Goal: Entertainment & Leisure: Browse casually

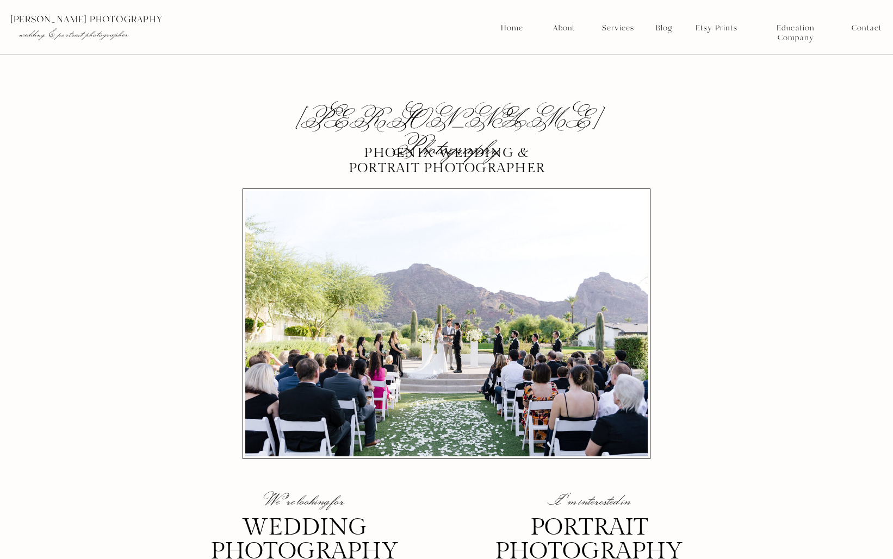
click at [665, 30] on nav "Blog" at bounding box center [664, 28] width 24 height 10
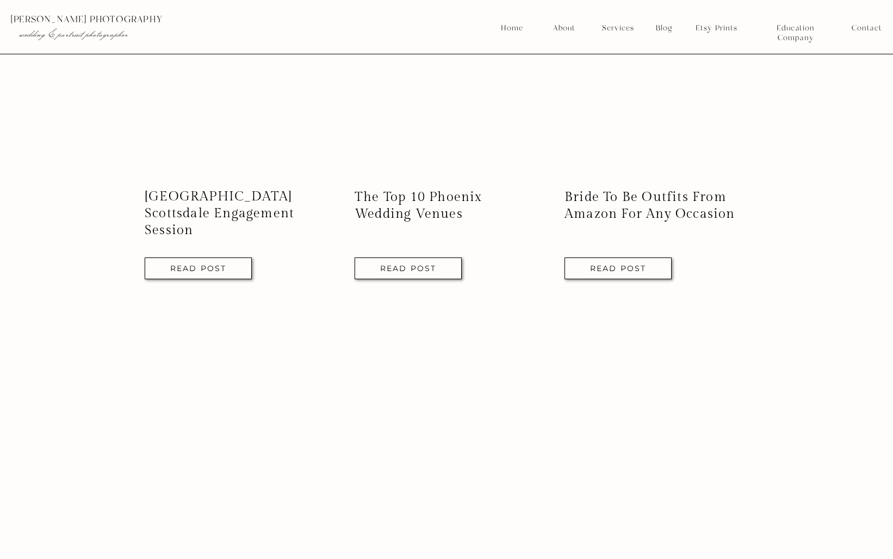
scroll to position [2184, 0]
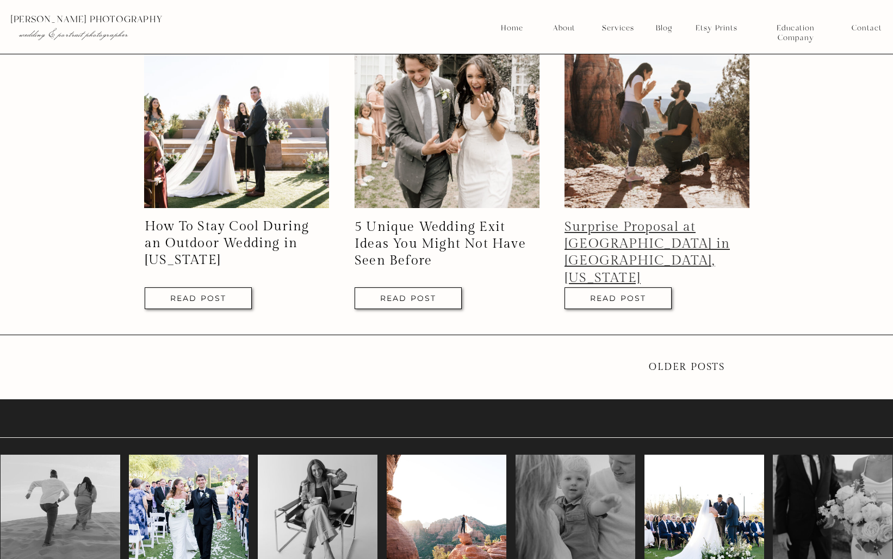
click at [657, 229] on link "Surprise Proposal at Cathedral Rock in Sedona, Arizona" at bounding box center [646, 253] width 165 height 66
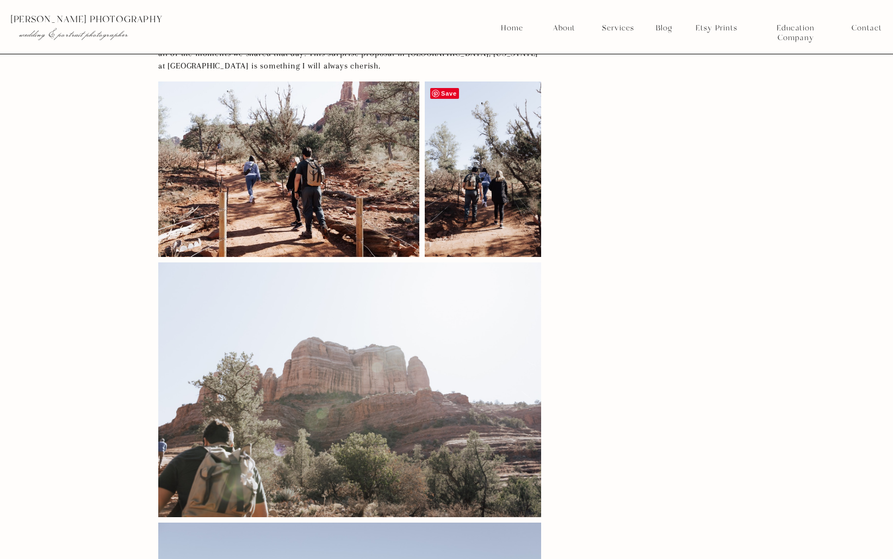
scroll to position [1672, 0]
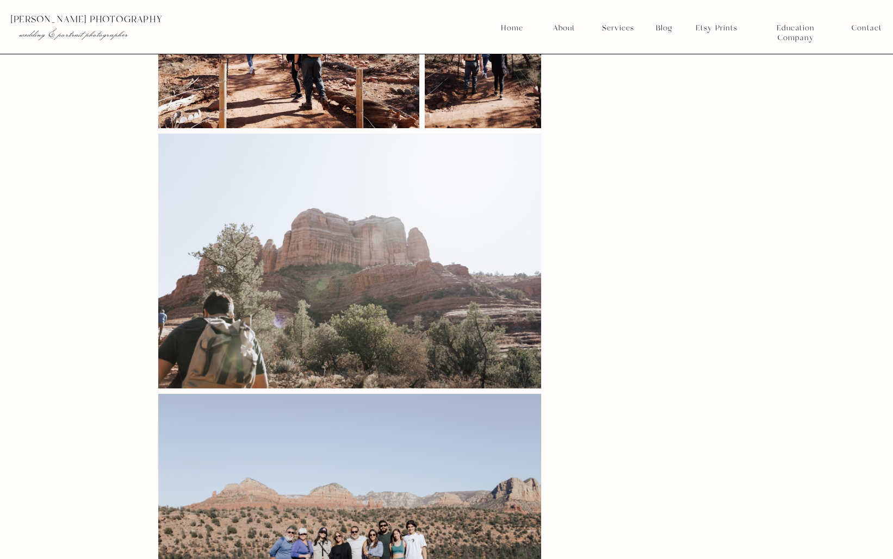
click at [664, 27] on nav "Blog" at bounding box center [664, 28] width 24 height 10
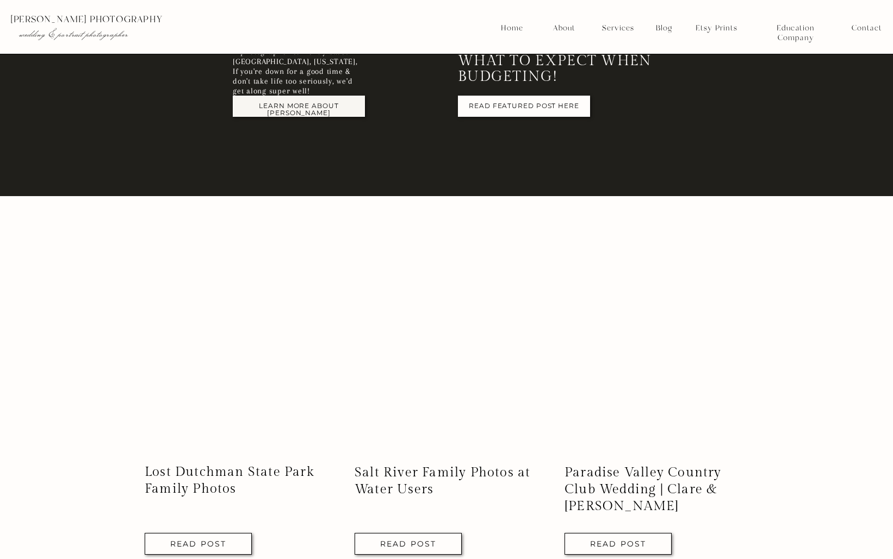
scroll to position [854, 0]
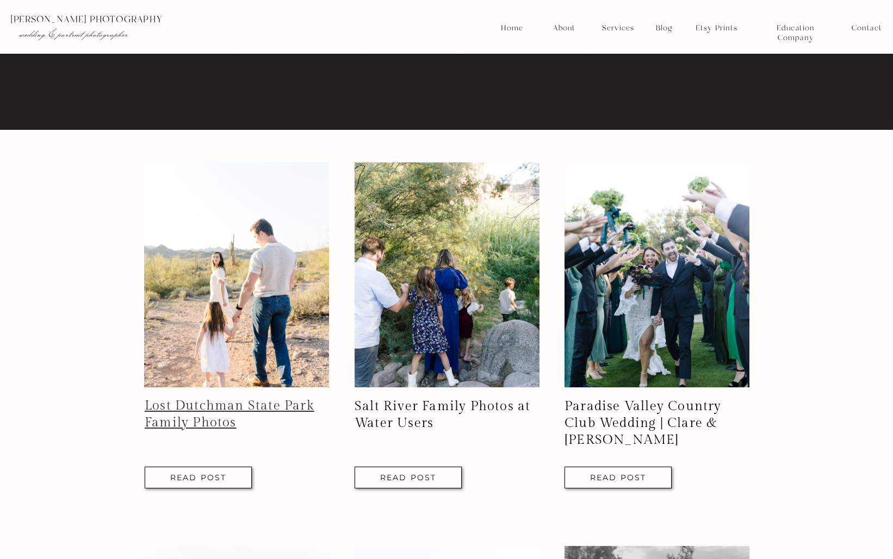
click at [233, 406] on link "Lost Dutchman State Park Family Photos" at bounding box center [230, 414] width 170 height 32
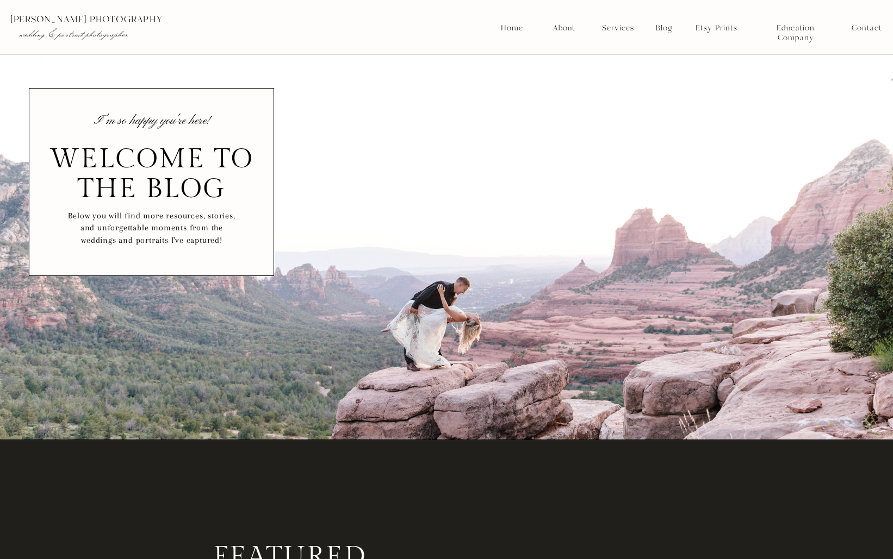
scroll to position [2184, 0]
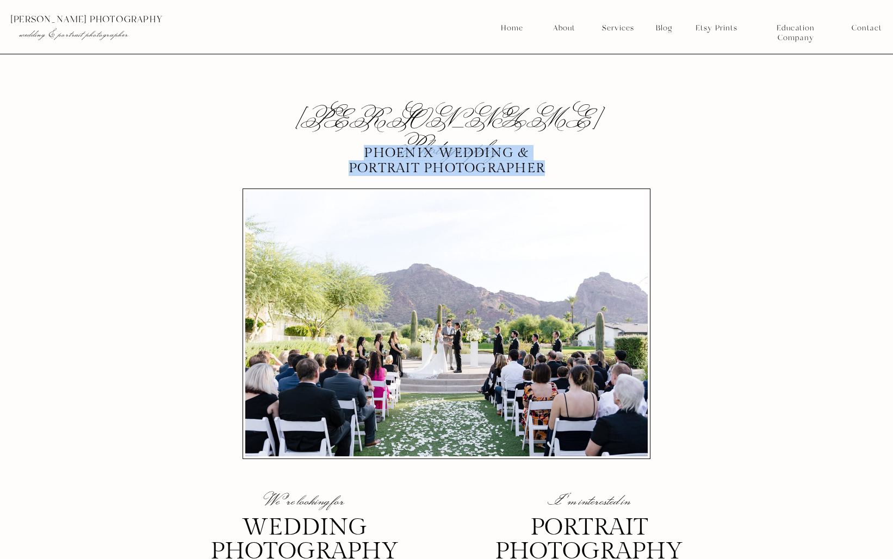
drag, startPoint x: 368, startPoint y: 154, endPoint x: 547, endPoint y: 171, distance: 180.2
click at [547, 171] on p "Phoenix Wedding & portrait photographer" at bounding box center [446, 161] width 207 height 30
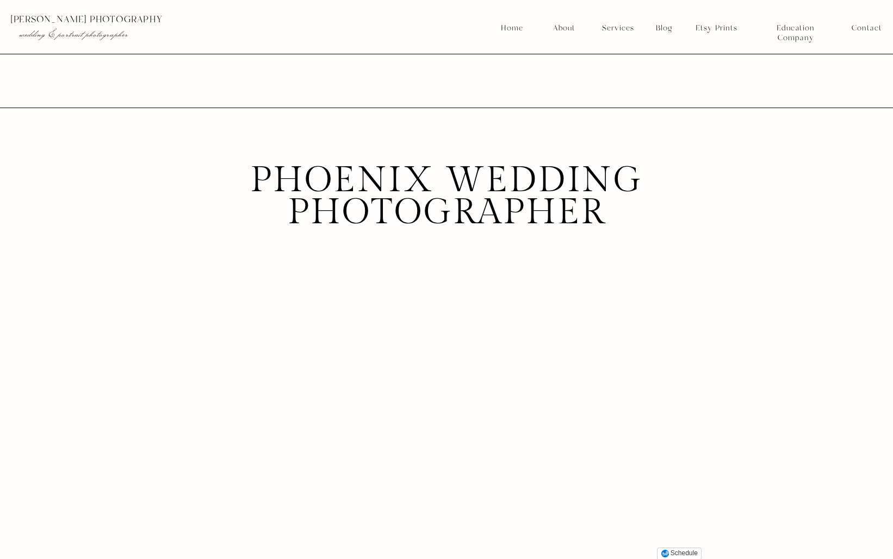
click at [781, 266] on img at bounding box center [868, 408] width 474 height 316
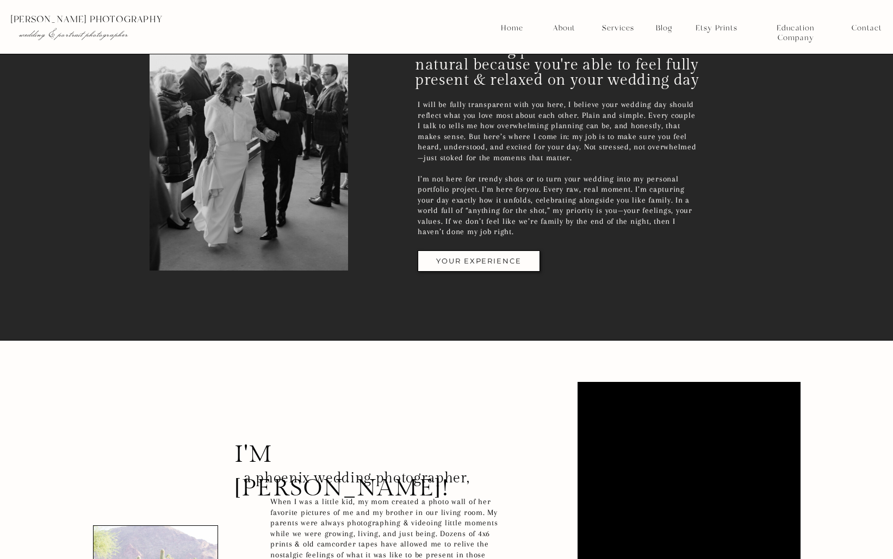
scroll to position [2044, 0]
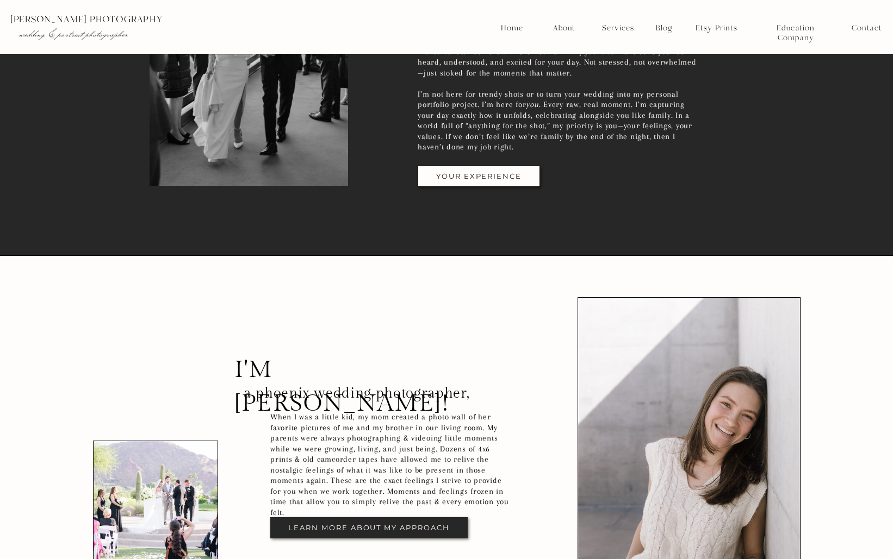
click at [664, 25] on nav "Blog" at bounding box center [664, 28] width 24 height 10
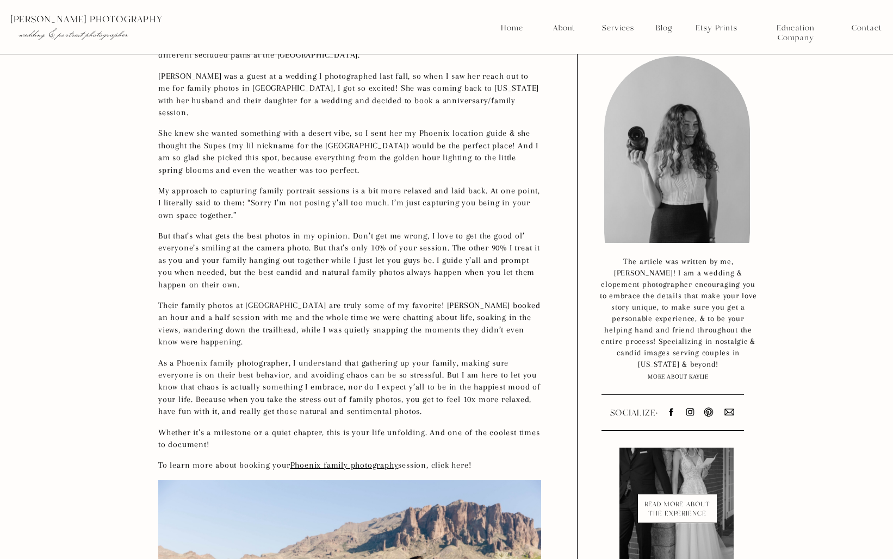
scroll to position [343, 0]
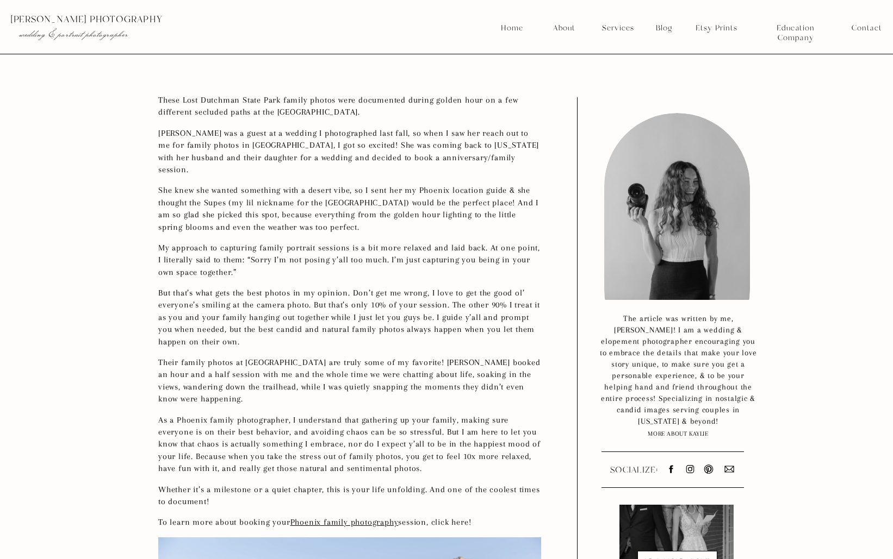
click at [283, 109] on p "These Lost Dutchman State Park family photos were documented during golden hour…" at bounding box center [349, 106] width 383 height 24
drag, startPoint x: 284, startPoint y: 111, endPoint x: 402, endPoint y: 123, distance: 119.1
click at [411, 115] on p "These Lost Dutchman State Park family photos were documented during golden hour…" at bounding box center [349, 106] width 383 height 24
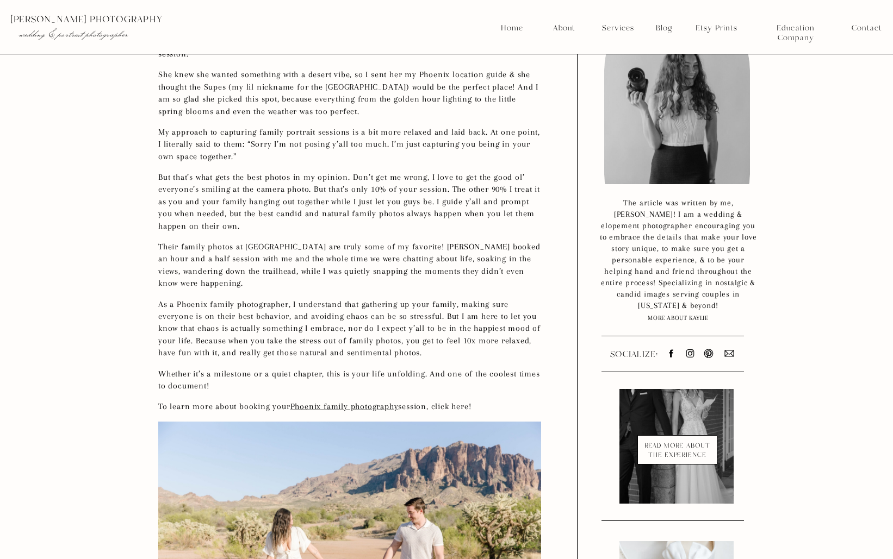
scroll to position [552, 0]
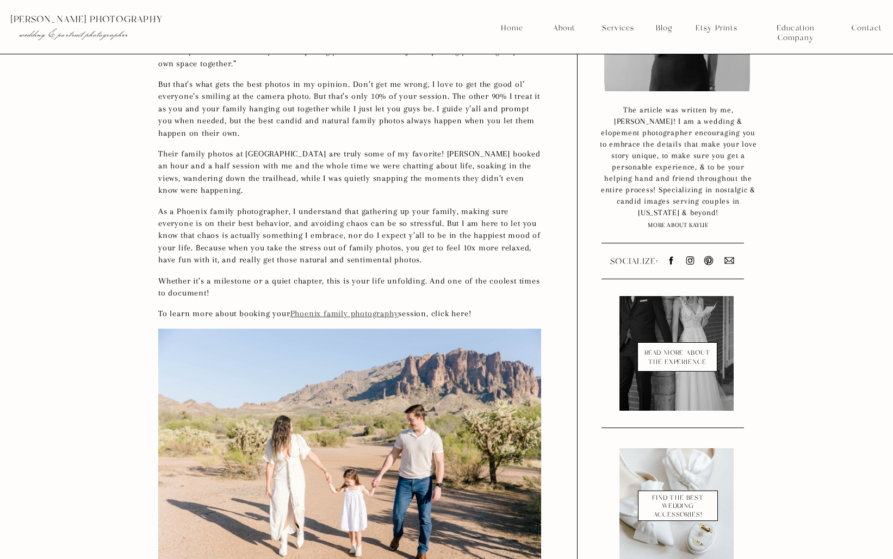
click at [343, 309] on link "Phoenix family photography" at bounding box center [344, 314] width 108 height 10
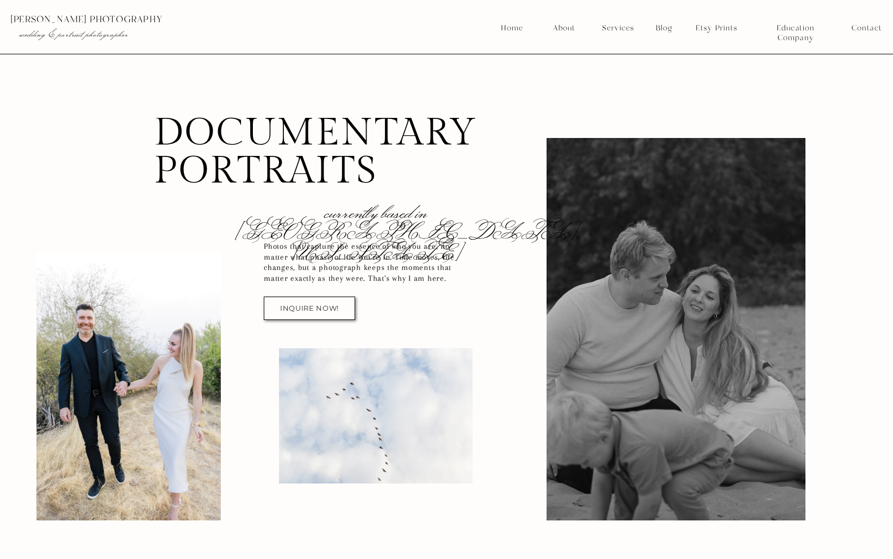
scroll to position [85, 0]
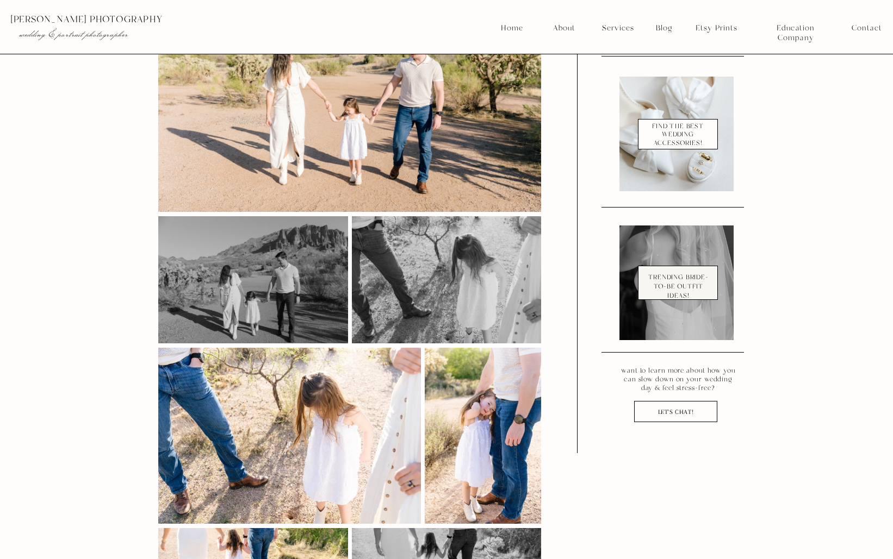
scroll to position [1002, 0]
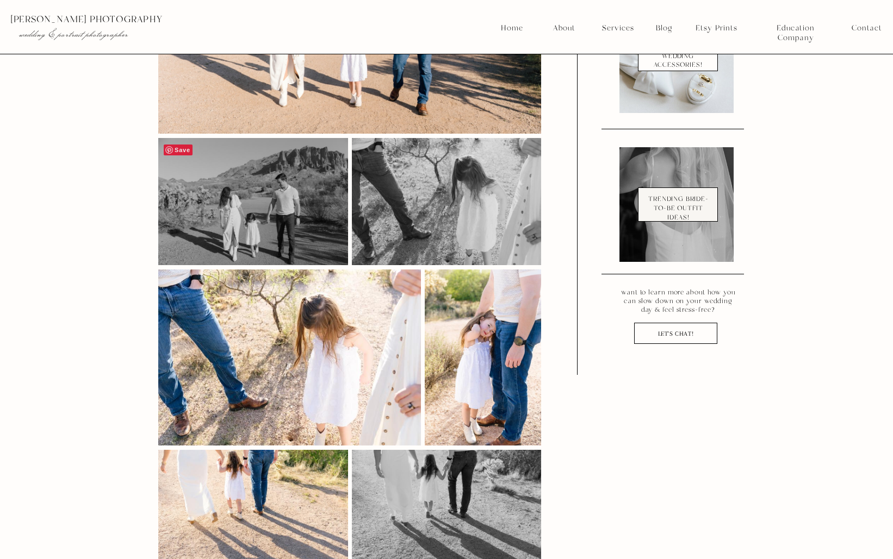
click at [175, 145] on span "Save" at bounding box center [178, 150] width 29 height 11
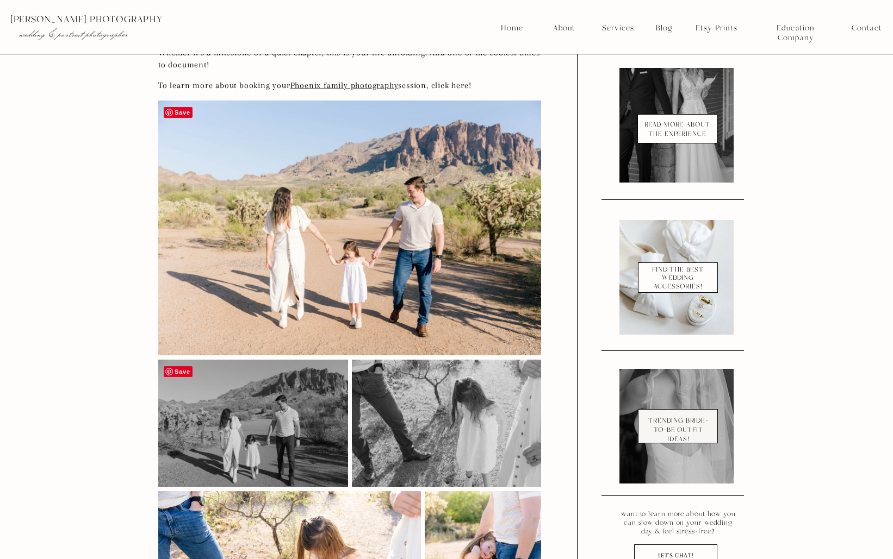
scroll to position [415, 0]
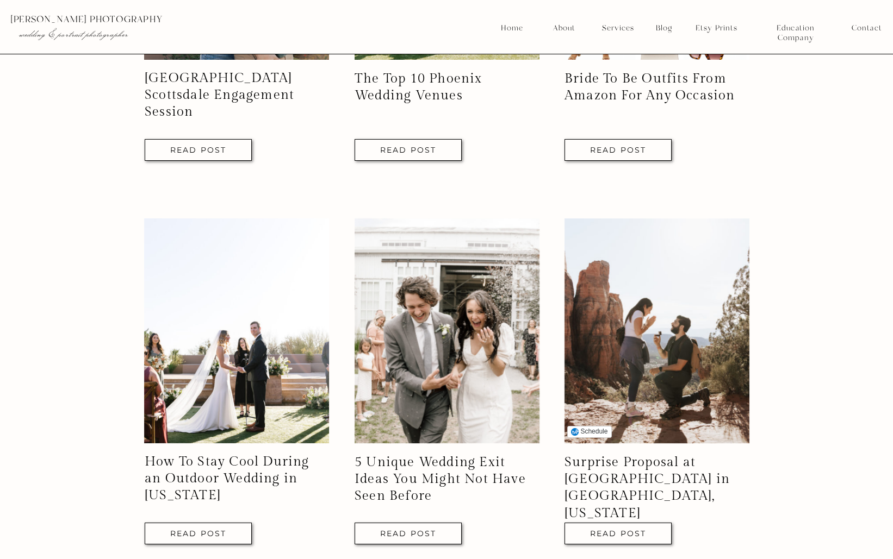
scroll to position [2157, 0]
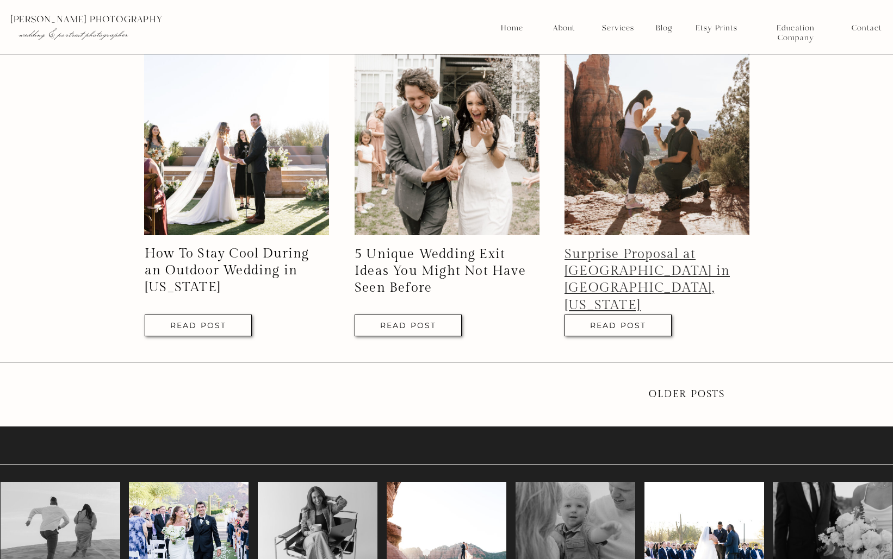
click at [625, 261] on link "Surprise Proposal at [GEOGRAPHIC_DATA] in [GEOGRAPHIC_DATA], [US_STATE]" at bounding box center [646, 280] width 165 height 66
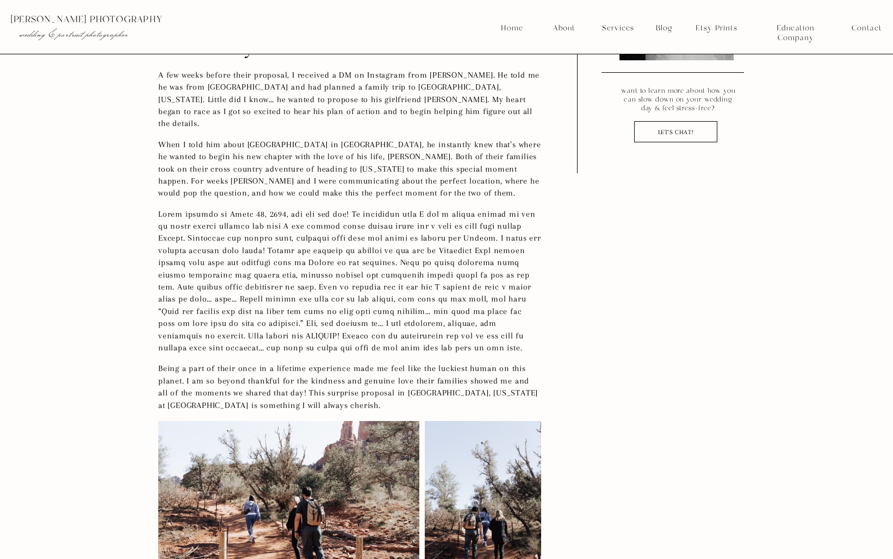
scroll to position [1203, 0]
click at [528, 140] on p "When I told him about Cathedral Rock in Sedona, he instantly knew that’s where …" at bounding box center [349, 170] width 383 height 61
click at [661, 27] on nav "Blog" at bounding box center [664, 28] width 24 height 10
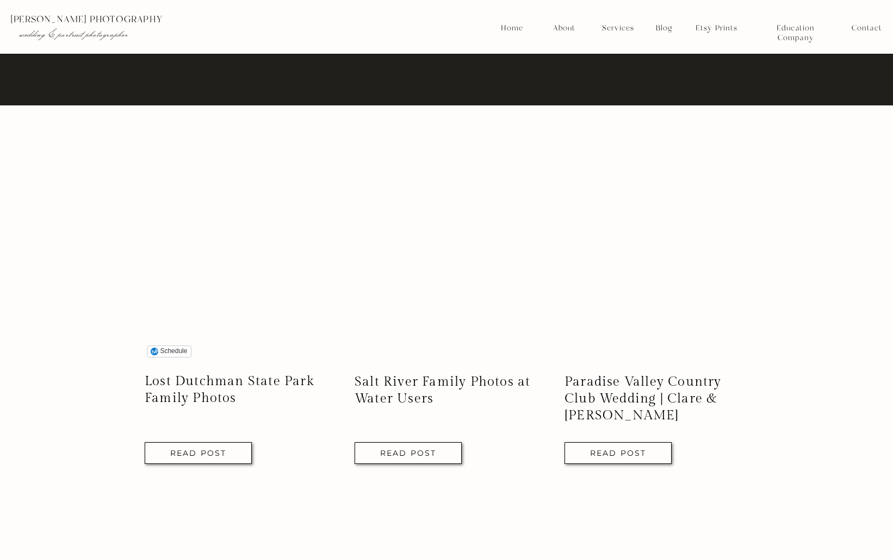
scroll to position [962, 0]
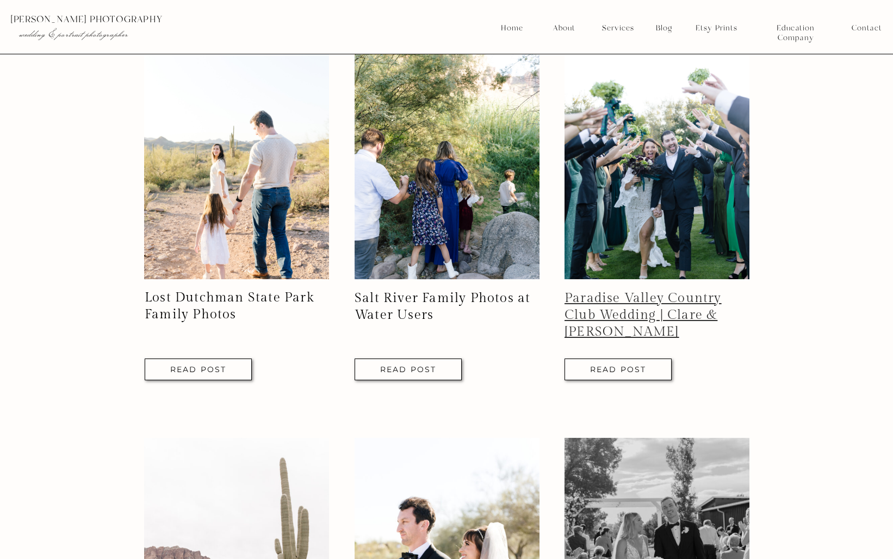
click at [639, 301] on link "Paradise Valley Country Club Wedding | Clare & [PERSON_NAME]" at bounding box center [642, 315] width 157 height 49
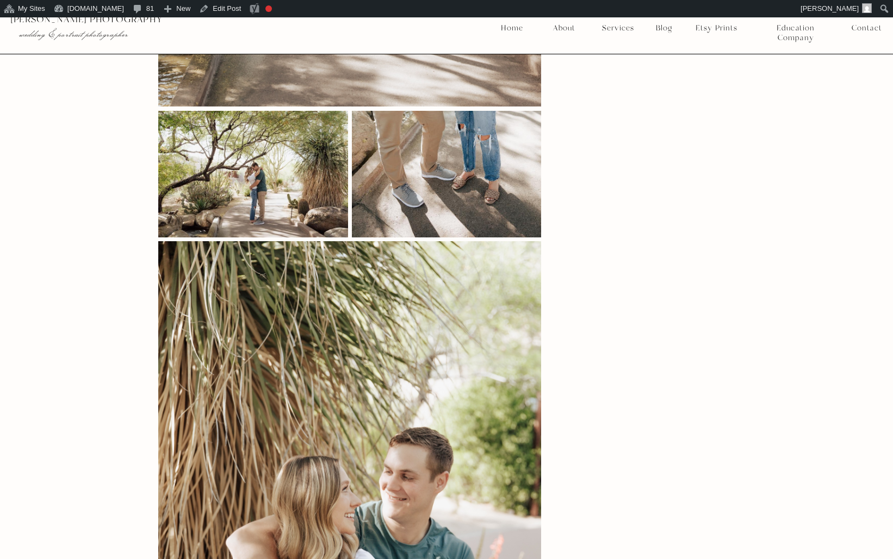
scroll to position [6194, 0]
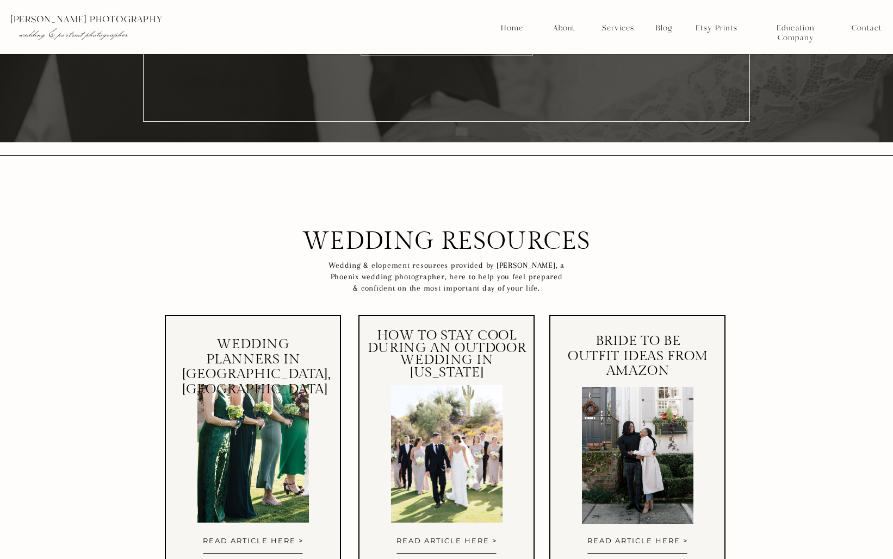
scroll to position [4526, 0]
